Goal: Transaction & Acquisition: Purchase product/service

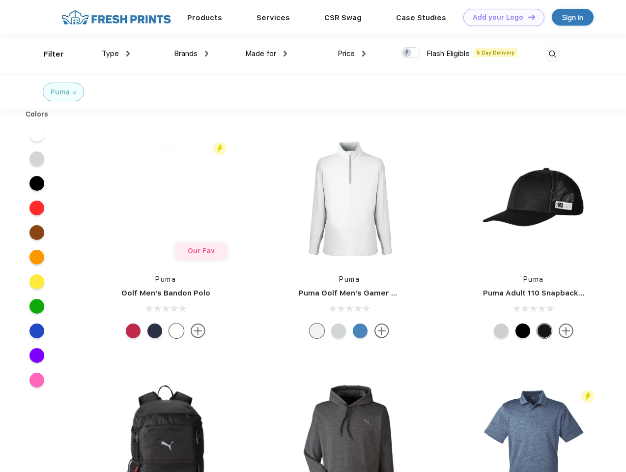
scroll to position [0, 0]
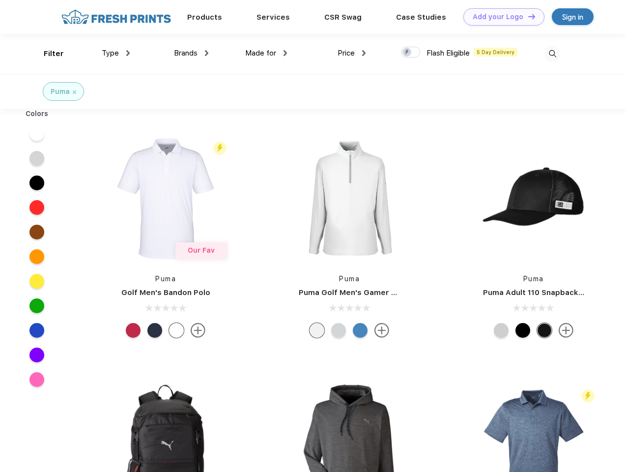
click at [500, 17] on link "Add your Logo Design Tool" at bounding box center [503, 16] width 81 height 17
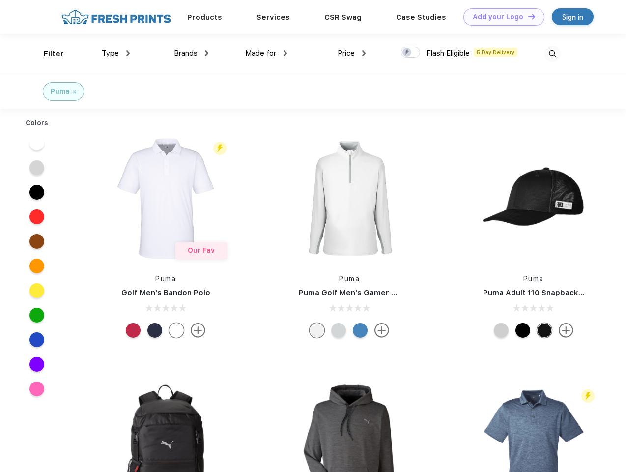
click at [0, 0] on div "Design Tool" at bounding box center [0, 0] width 0 height 0
click at [527, 16] on link "Add your Logo Design Tool" at bounding box center [503, 16] width 81 height 17
click at [47, 54] on div "Filter" at bounding box center [54, 53] width 20 height 11
click at [116, 53] on span "Type" at bounding box center [110, 53] width 17 height 9
click at [191, 53] on span "Brands" at bounding box center [186, 53] width 24 height 9
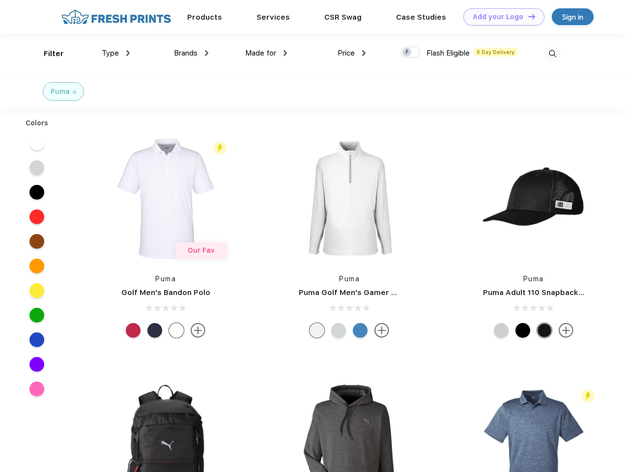
click at [266, 53] on span "Made for" at bounding box center [260, 53] width 31 height 9
click at [352, 53] on span "Price" at bounding box center [346, 53] width 17 height 9
click at [411, 53] on div at bounding box center [410, 52] width 19 height 11
click at [407, 53] on input "checkbox" at bounding box center [404, 49] width 6 height 6
click at [552, 54] on img at bounding box center [552, 54] width 16 height 16
